Goal: Task Accomplishment & Management: Complete application form

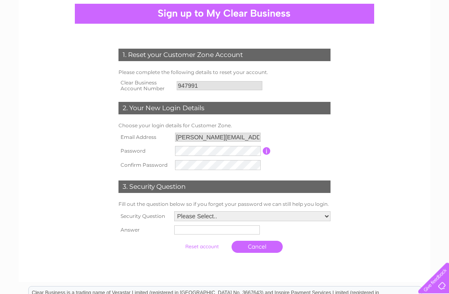
scroll to position [79, 0]
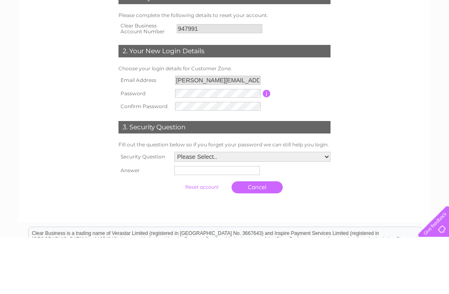
click at [325, 209] on select "Please Select.. In what town or city was your first job? In what town or city d…" at bounding box center [252, 214] width 156 height 10
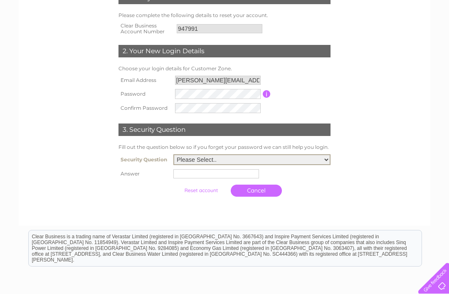
select select "1"
click at [199, 172] on input "text" at bounding box center [217, 173] width 86 height 9
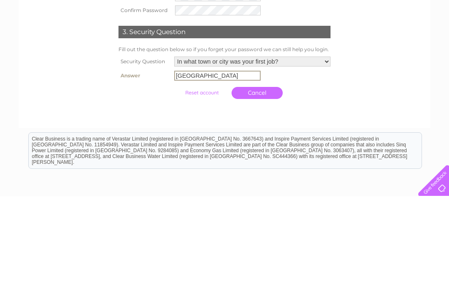
type input "Perth"
click at [198, 185] on input "submit" at bounding box center [201, 191] width 51 height 12
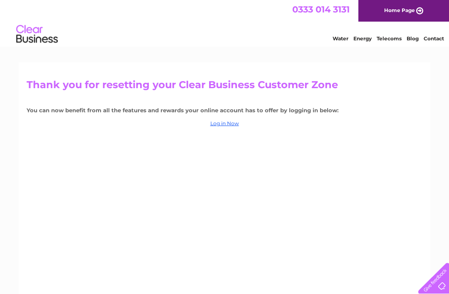
click at [227, 123] on link "Log in Now" at bounding box center [225, 123] width 29 height 6
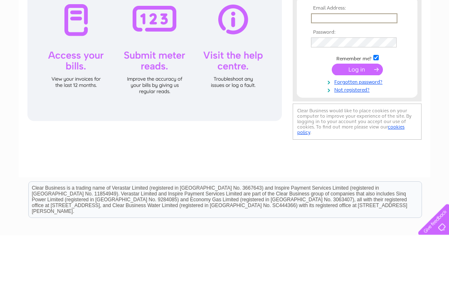
type input "[PERSON_NAME][EMAIL_ADDRESS][DOMAIN_NAME]"
click at [357, 129] on input "submit" at bounding box center [357, 129] width 51 height 12
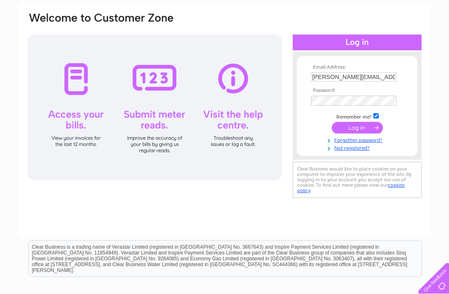
click at [362, 127] on input "submit" at bounding box center [357, 128] width 51 height 12
click at [371, 129] on input "submit" at bounding box center [357, 128] width 51 height 12
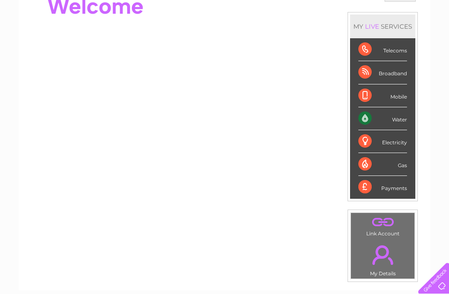
scroll to position [124, 0]
